Goal: Task Accomplishment & Management: Complete application form

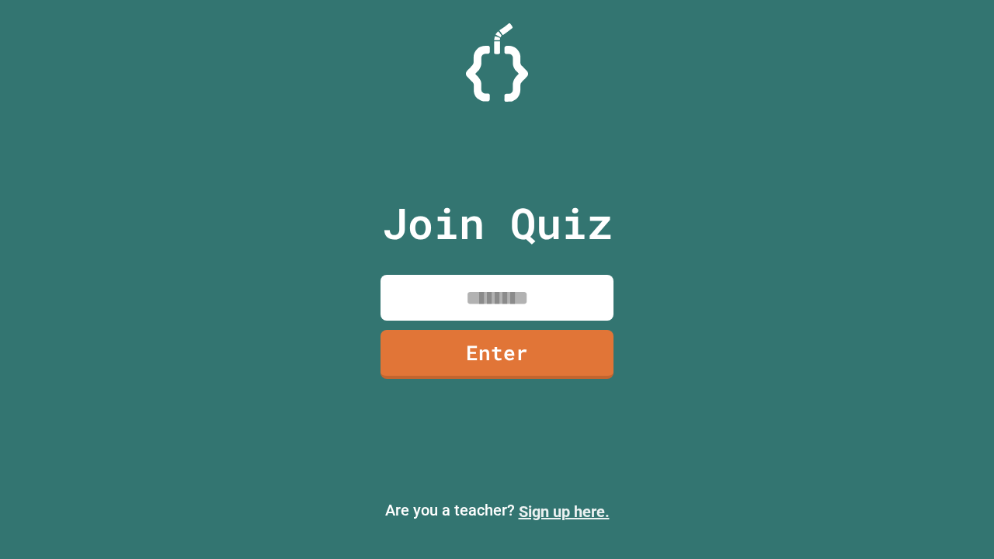
click at [564, 512] on link "Sign up here." at bounding box center [564, 511] width 91 height 19
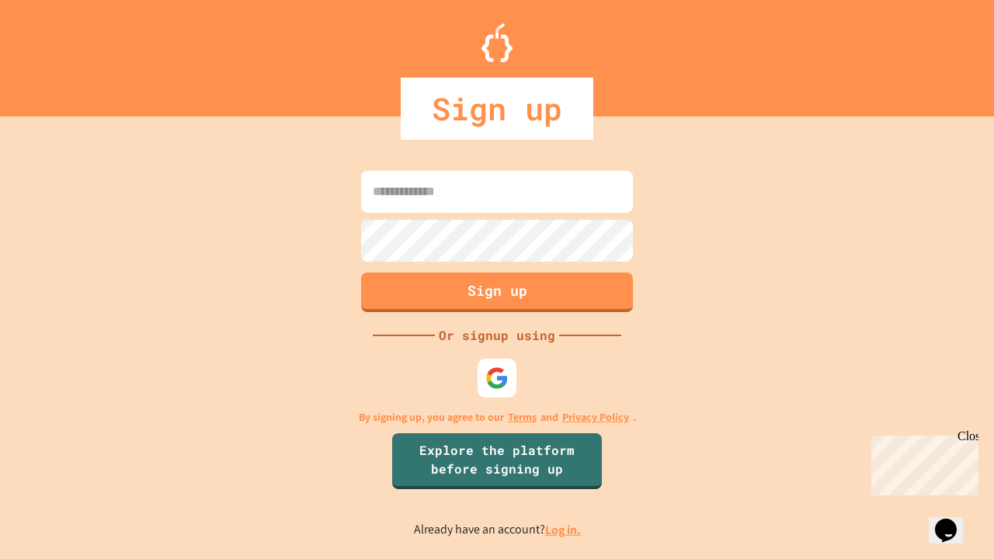
click at [564, 530] on link "Log in." at bounding box center [563, 530] width 36 height 16
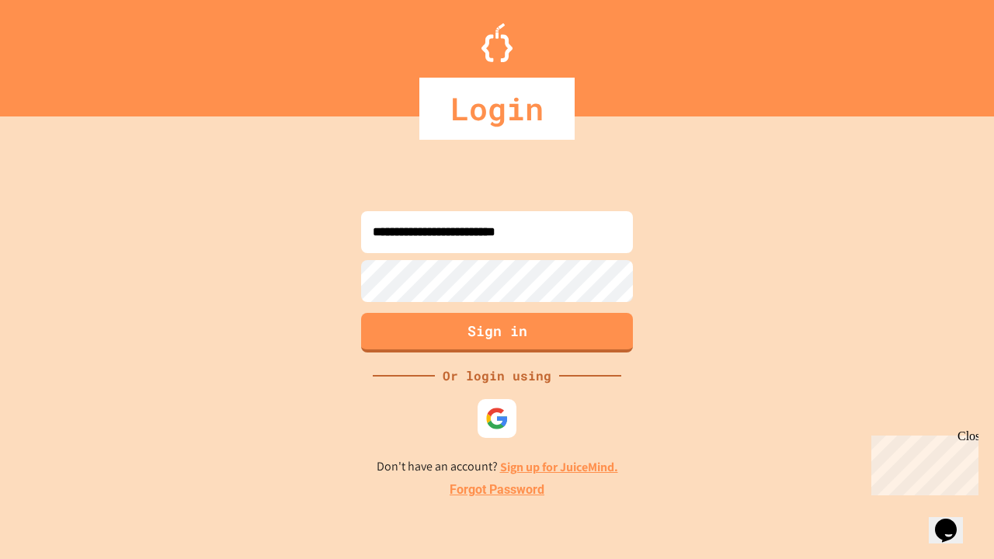
type input "**********"
